Goal: Information Seeking & Learning: Find specific fact

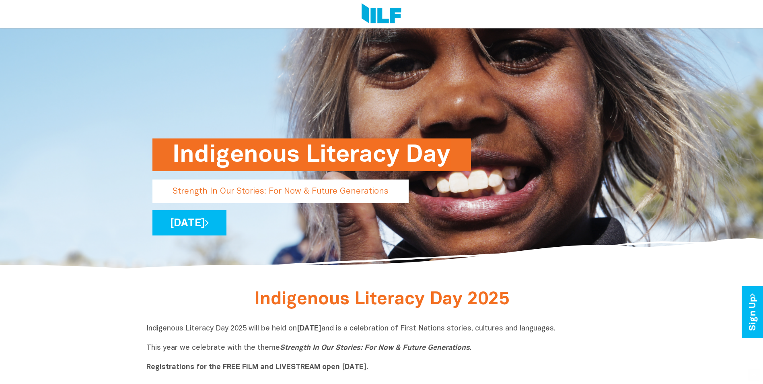
scroll to position [161, 0]
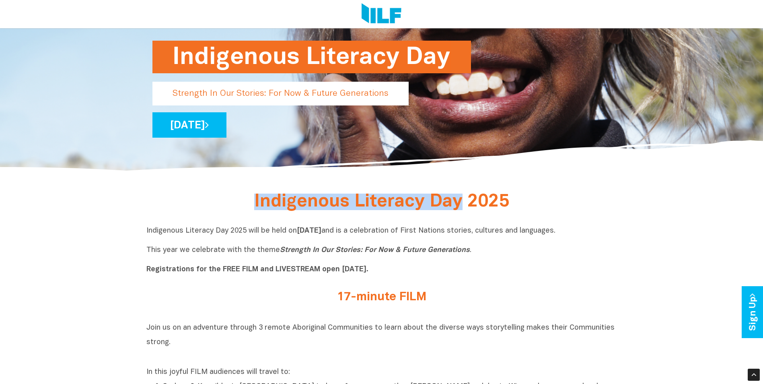
drag, startPoint x: 261, startPoint y: 199, endPoint x: 462, endPoint y: 204, distance: 201.6
click at [462, 204] on span "Indigenous Literacy Day 2025" at bounding box center [381, 201] width 255 height 16
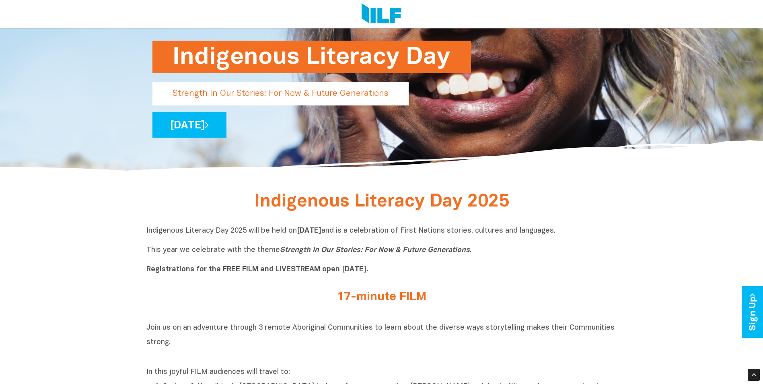
drag, startPoint x: 462, startPoint y: 204, endPoint x: 510, endPoint y: 203, distance: 48.3
click at [510, 203] on h2 "Indigenous Literacy Day 2025" at bounding box center [382, 202] width 302 height 15
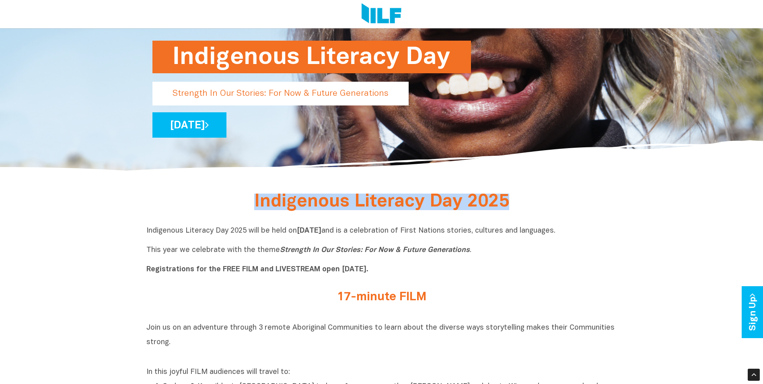
drag, startPoint x: 510, startPoint y: 203, endPoint x: 315, endPoint y: 197, distance: 195.2
click at [315, 197] on h2 "Indigenous Literacy Day 2025" at bounding box center [382, 202] width 302 height 15
drag, startPoint x: 315, startPoint y: 197, endPoint x: 321, endPoint y: 198, distance: 6.2
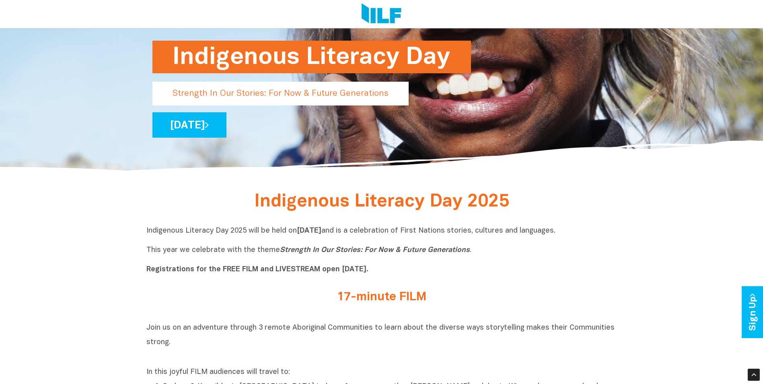
drag, startPoint x: 321, startPoint y: 198, endPoint x: 242, endPoint y: 234, distance: 87.3
click at [252, 232] on p "Indigenous Literacy Day 2025 will be held on Wednesday 3 September and is a cel…" at bounding box center [381, 250] width 471 height 48
drag, startPoint x: 246, startPoint y: 229, endPoint x: 146, endPoint y: 226, distance: 99.8
click at [146, 226] on div "Indigenous Literacy Day 2025 will be held on Wednesday 3 September and is a cel…" at bounding box center [381, 252] width 471 height 64
copy p "Indigenous Literacy Day 2025"
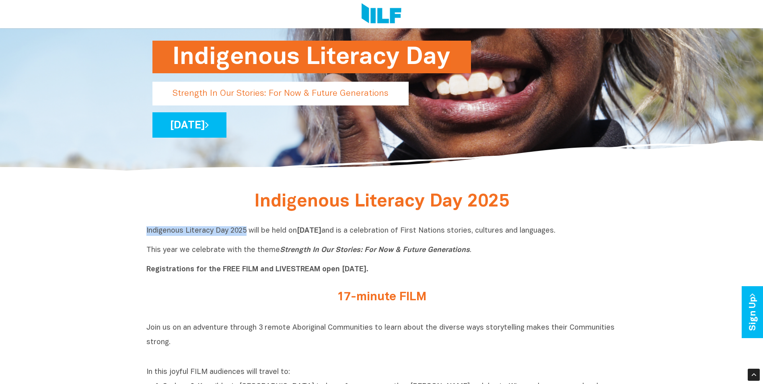
click at [152, 232] on p "Indigenous Literacy Day 2025 will be held on Wednesday 3 September and is a cel…" at bounding box center [381, 250] width 471 height 48
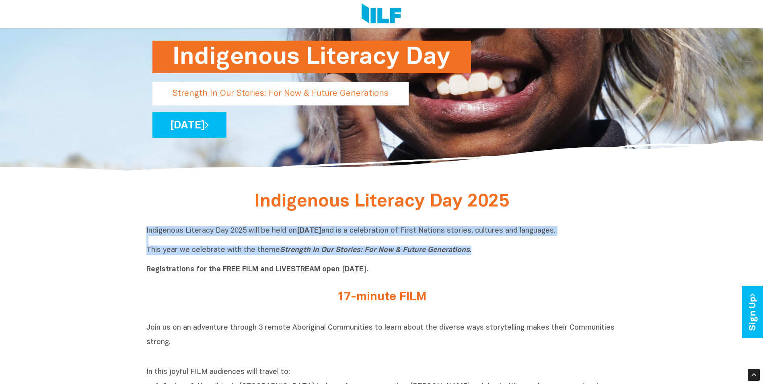
drag, startPoint x: 146, startPoint y: 230, endPoint x: 465, endPoint y: 247, distance: 319.8
click at [465, 247] on p "Indigenous Literacy Day 2025 will be held on Wednesday 3 September and is a cel…" at bounding box center [381, 250] width 471 height 48
copy p "Indigenous Literacy Day 2025 will be held on Wednesday 3 September and is a cel…"
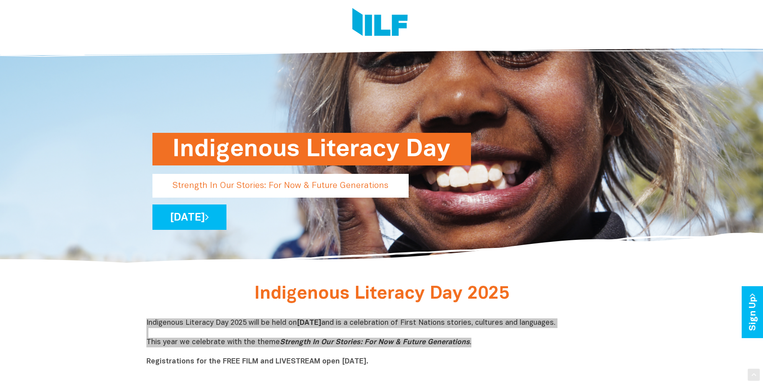
scroll to position [0, 0]
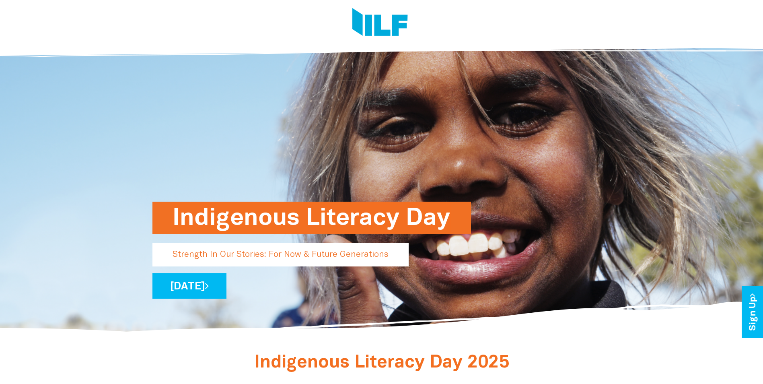
drag, startPoint x: 180, startPoint y: 37, endPoint x: 376, endPoint y: 31, distance: 196.3
click at [180, 37] on div at bounding box center [378, 24] width 465 height 48
drag, startPoint x: 715, startPoint y: 31, endPoint x: 633, endPoint y: 58, distance: 86.1
click at [703, 32] on div at bounding box center [381, 24] width 763 height 48
click at [393, 26] on img at bounding box center [380, 23] width 56 height 30
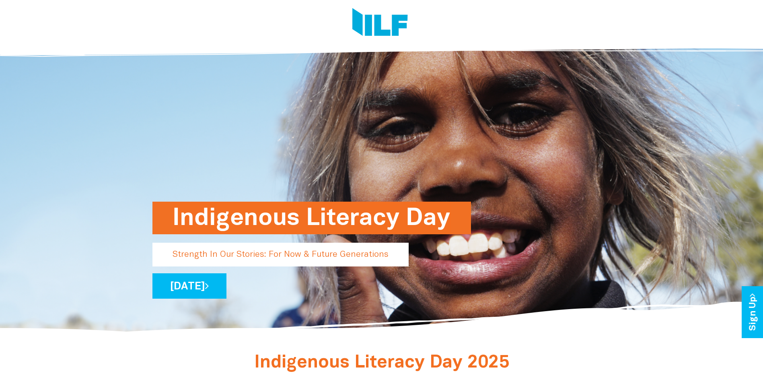
click at [364, 26] on img at bounding box center [380, 23] width 56 height 30
click at [393, 21] on img at bounding box center [380, 23] width 56 height 30
